Goal: Information Seeking & Learning: Learn about a topic

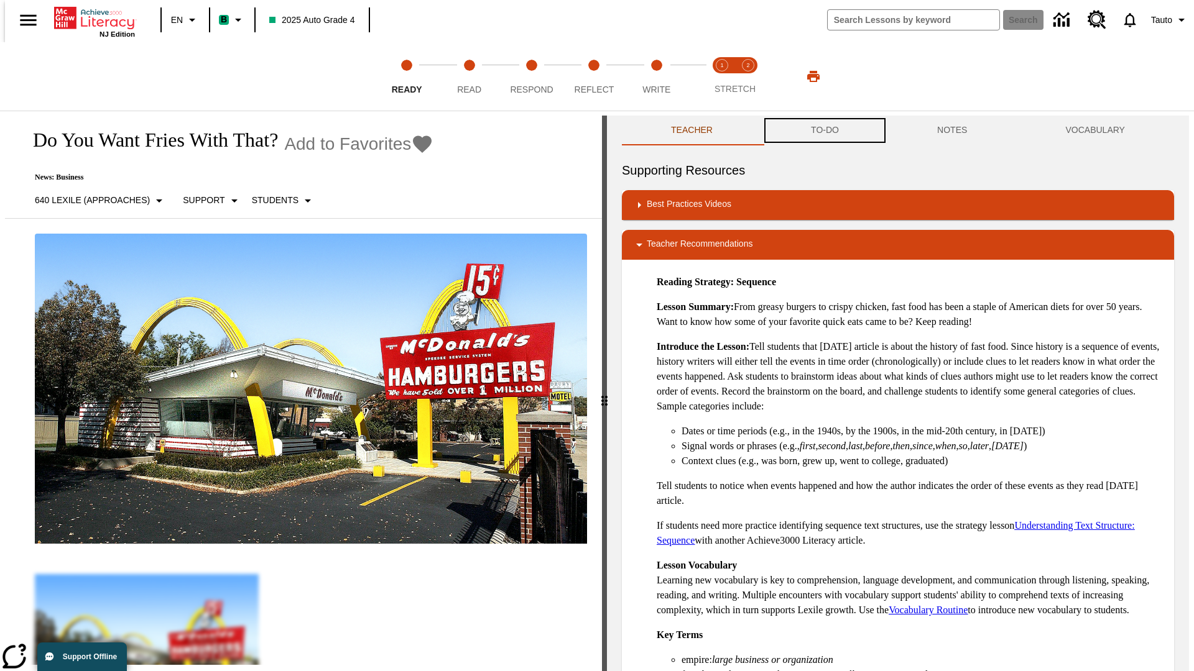
click at [824, 131] on button "TO-DO" at bounding box center [825, 131] width 126 height 30
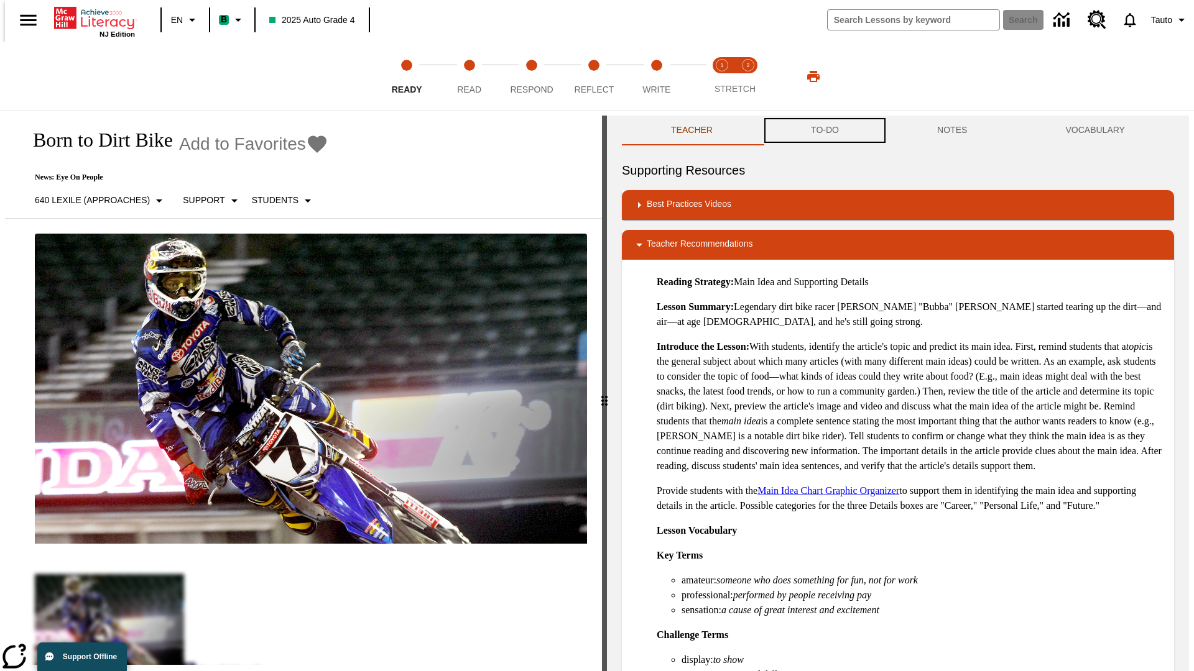
click at [824, 131] on button "TO-DO" at bounding box center [825, 131] width 126 height 30
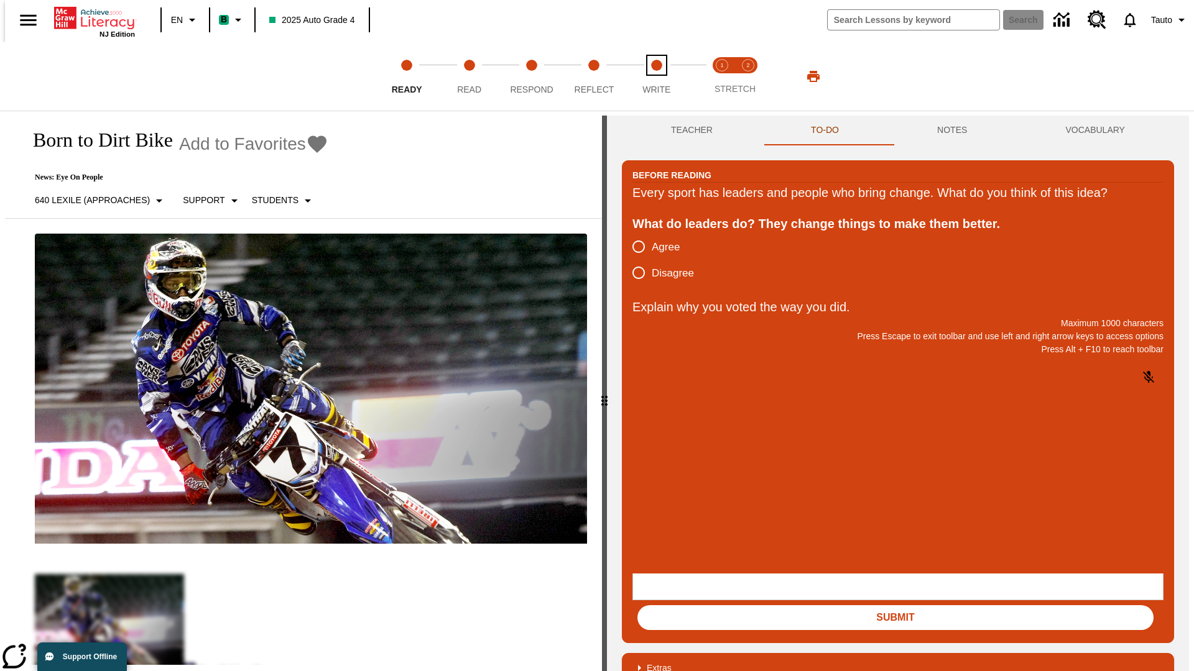
click at [656, 76] on span "Write" at bounding box center [656, 84] width 28 height 22
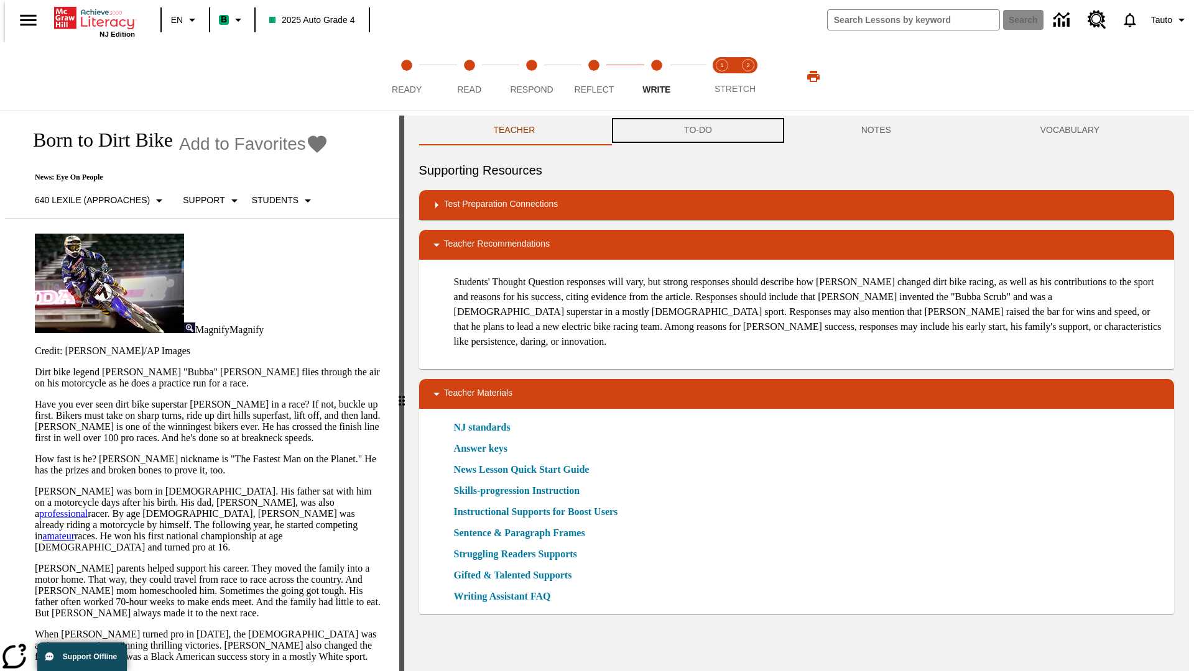
scroll to position [1, 0]
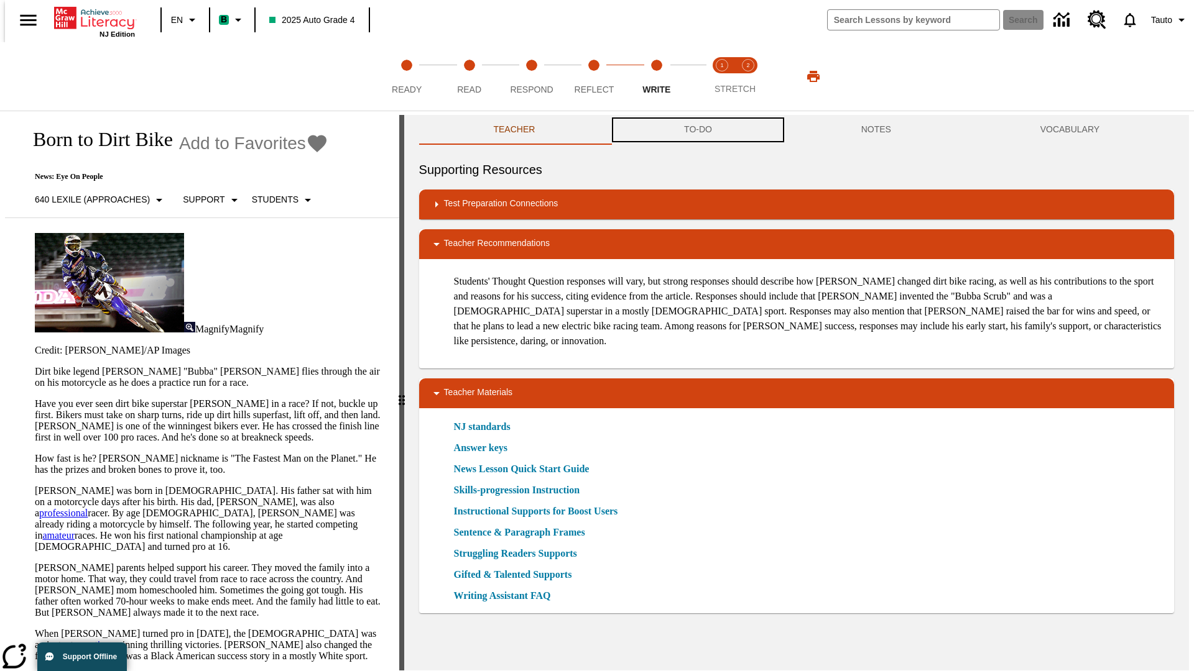
click at [697, 131] on button "TO-DO" at bounding box center [697, 130] width 177 height 30
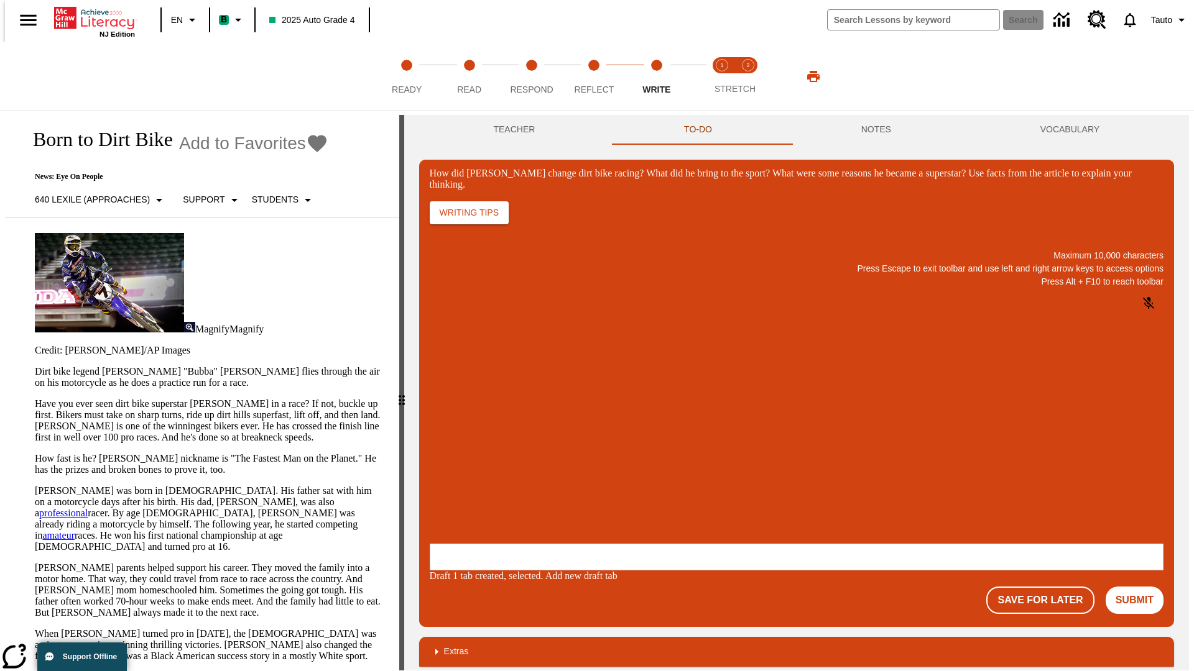
scroll to position [0, 0]
click at [610, 464] on p "One change Stewart brought to dirt bike racing was…" at bounding box center [522, 469] width 177 height 22
click at [455, 415] on span "Copy" at bounding box center [445, 419] width 21 height 9
click at [610, 464] on p "How did Stewart change dirt bike racing? What did he bring to the sport? What w…" at bounding box center [522, 463] width 177 height 11
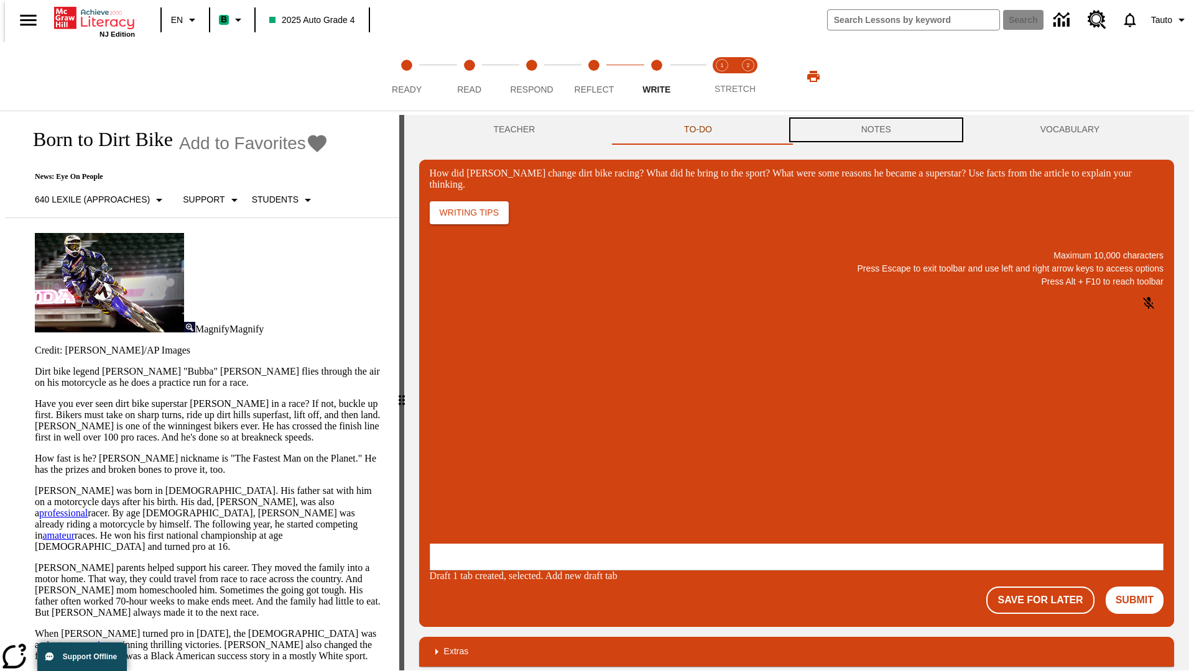
click at [878, 130] on button "NOTES" at bounding box center [875, 130] width 179 height 30
